Goal: Find specific page/section: Find specific page/section

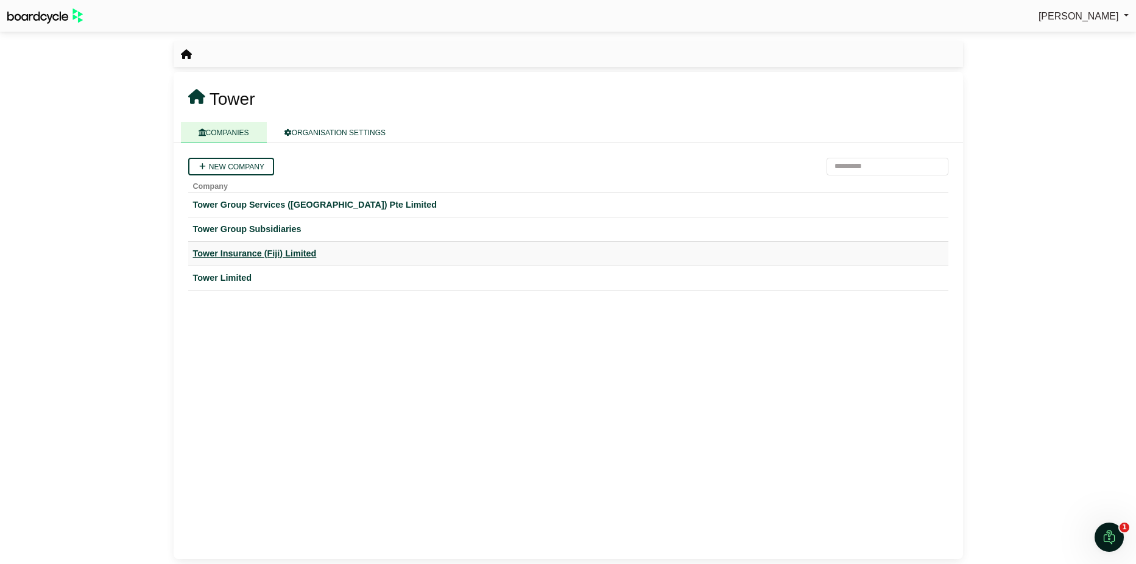
click at [260, 258] on div "Tower Insurance (Fiji) Limited" at bounding box center [568, 254] width 751 height 14
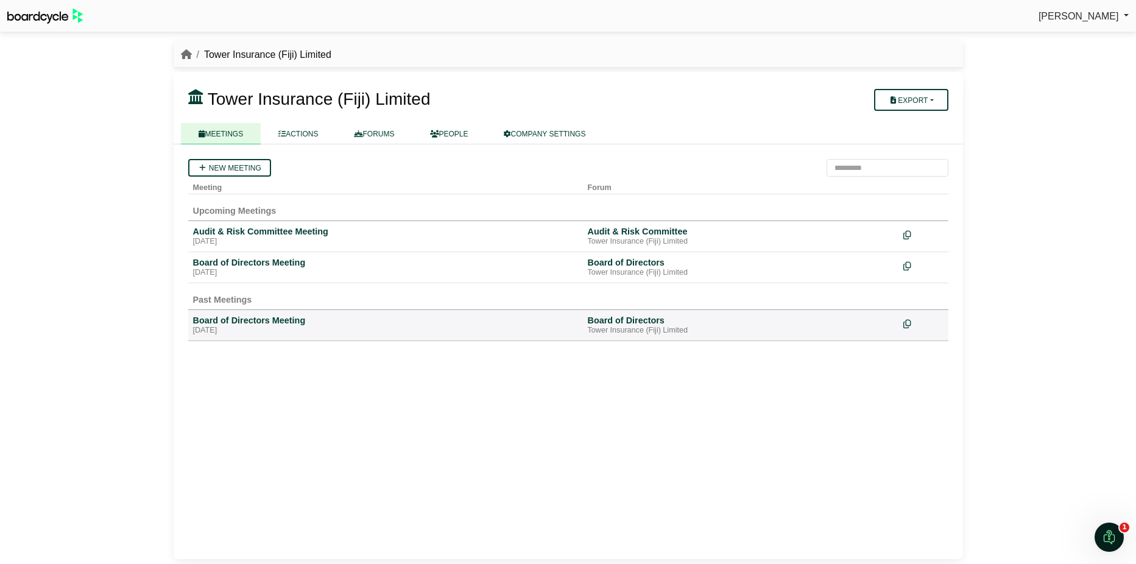
click at [260, 258] on div "Board of Directors Meeting" at bounding box center [385, 262] width 385 height 11
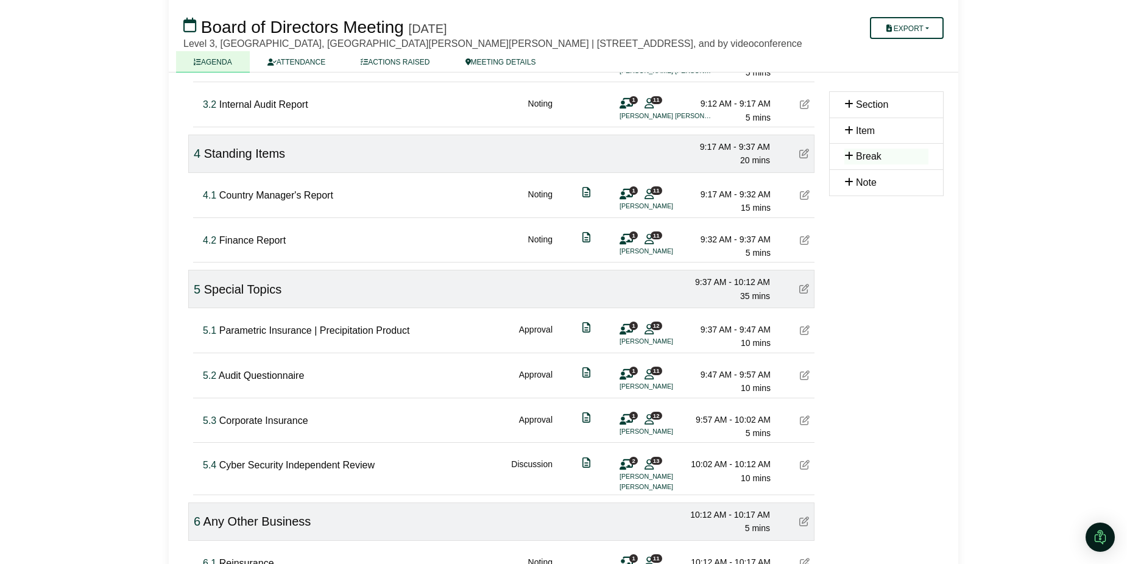
scroll to position [609, 0]
